Goal: Find contact information: Obtain details needed to contact an individual or organization

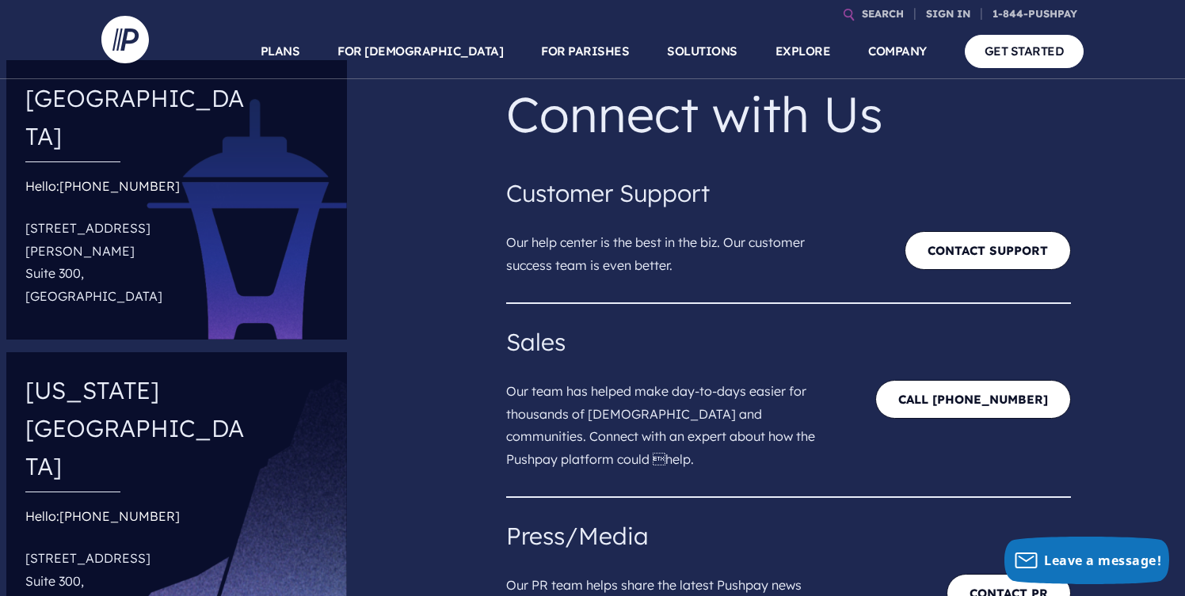
scroll to position [69, 0]
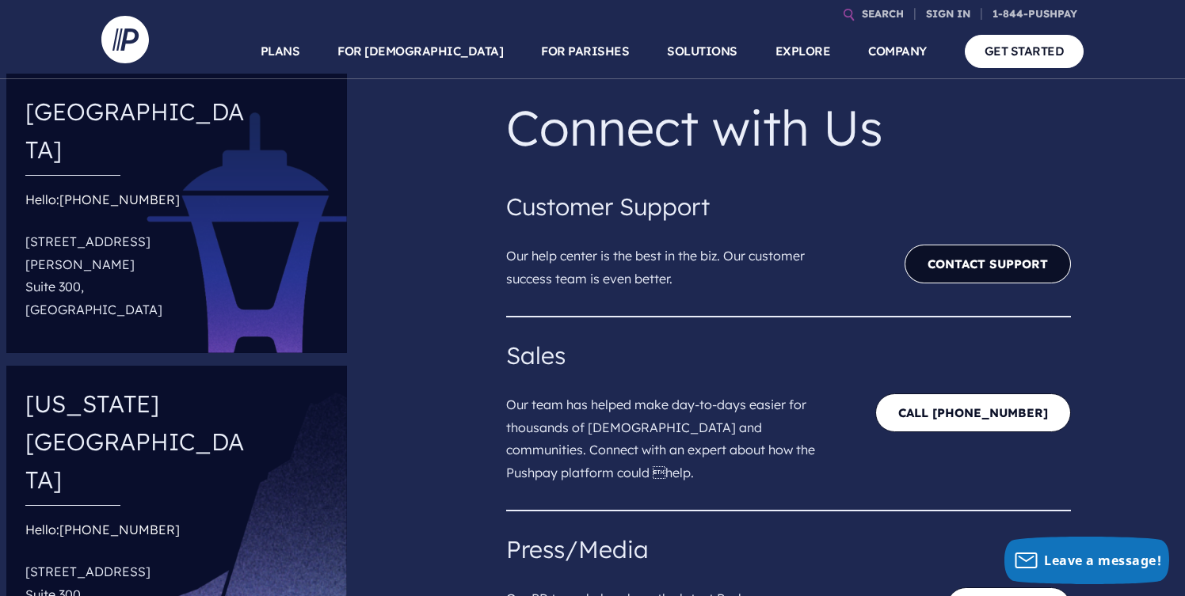
click at [1016, 268] on link "Contact Support" at bounding box center [987, 264] width 166 height 39
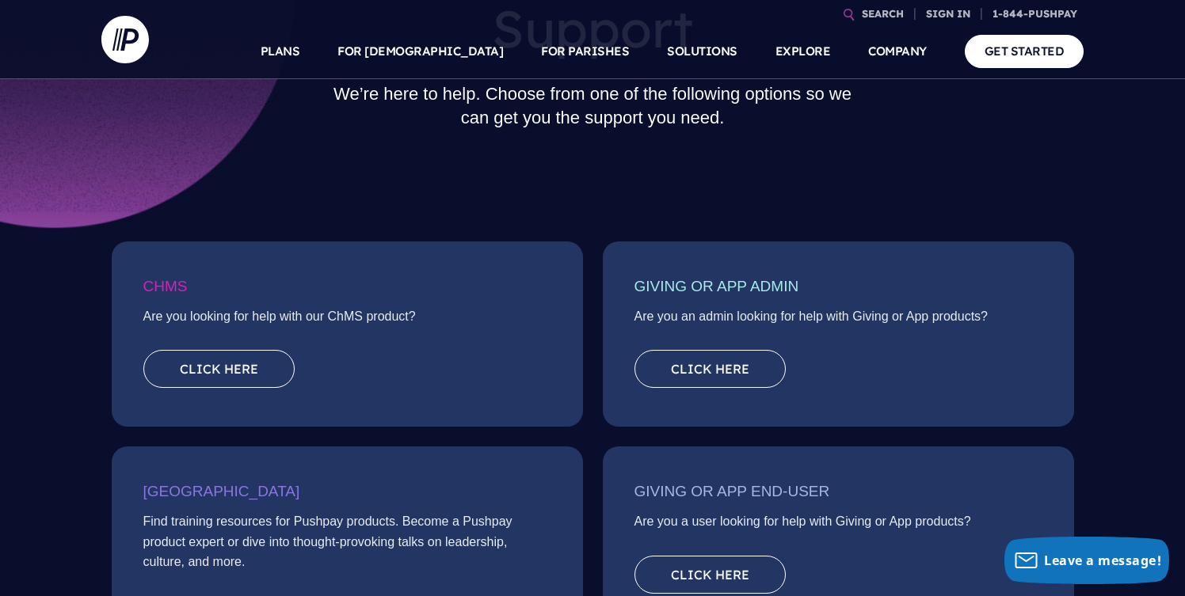
scroll to position [169, 0]
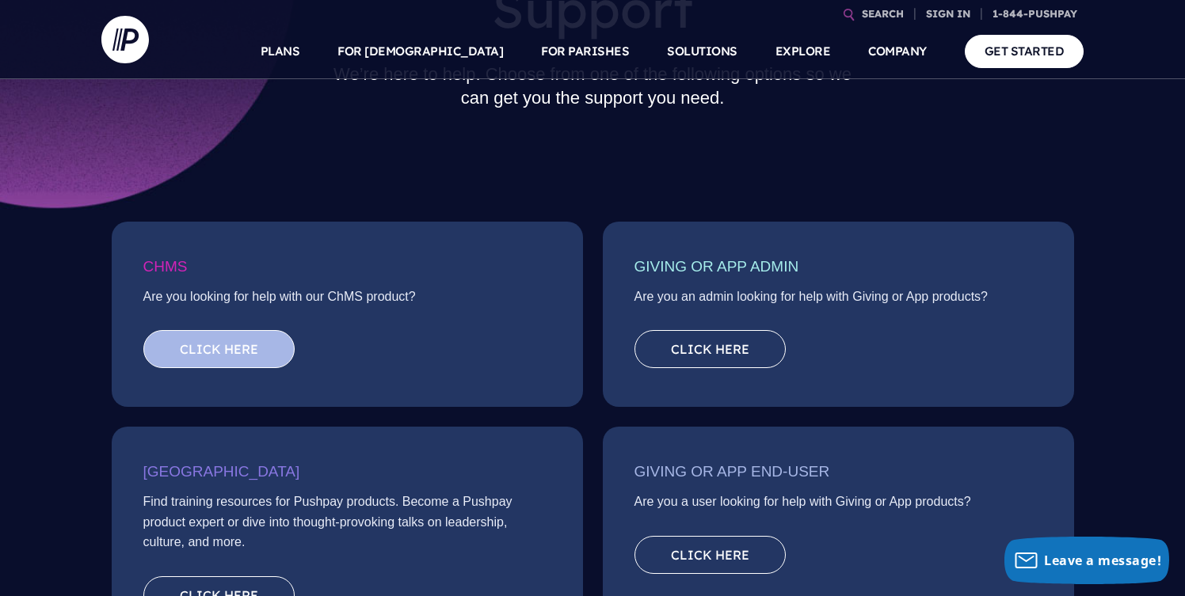
click at [257, 340] on link "Click here" at bounding box center [218, 349] width 151 height 38
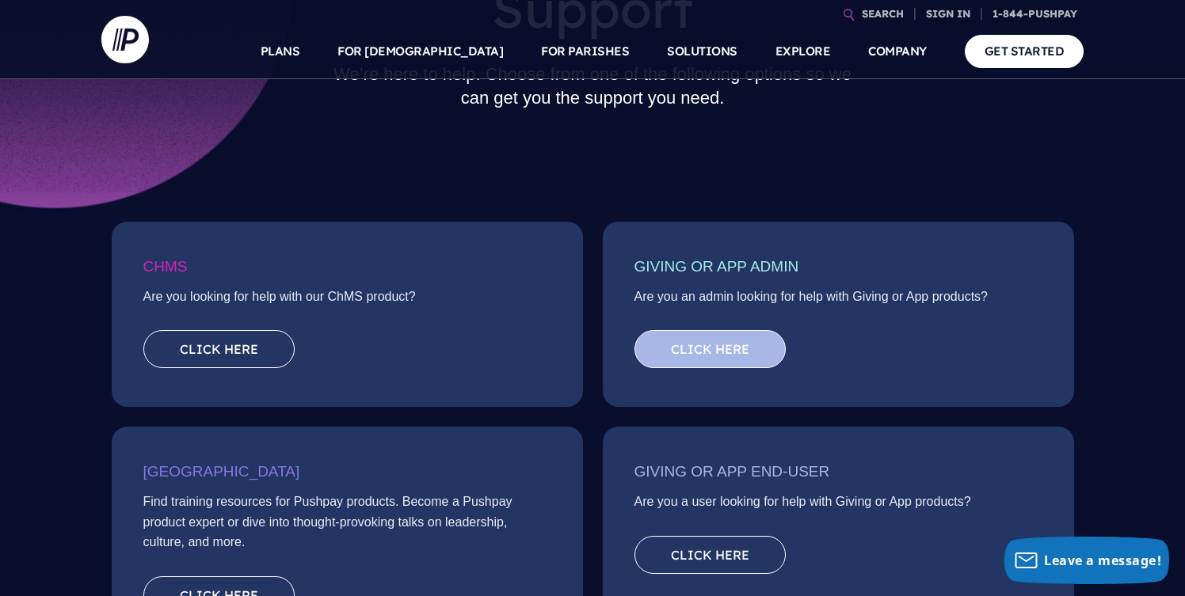
click at [684, 345] on link "Click here" at bounding box center [709, 349] width 151 height 38
